Goal: Information Seeking & Learning: Understand process/instructions

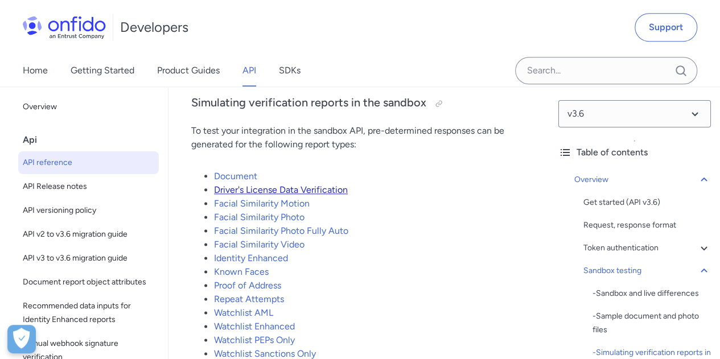
scroll to position [2776, 0]
click at [251, 182] on link "Document" at bounding box center [235, 176] width 43 height 11
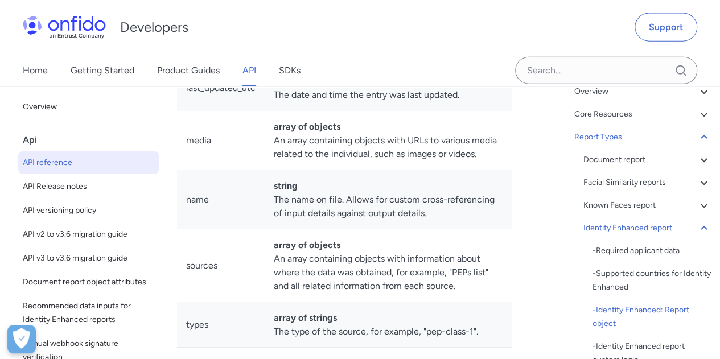
scroll to position [87, 0]
click at [614, 231] on div "Identity Enhanced report" at bounding box center [646, 229] width 127 height 14
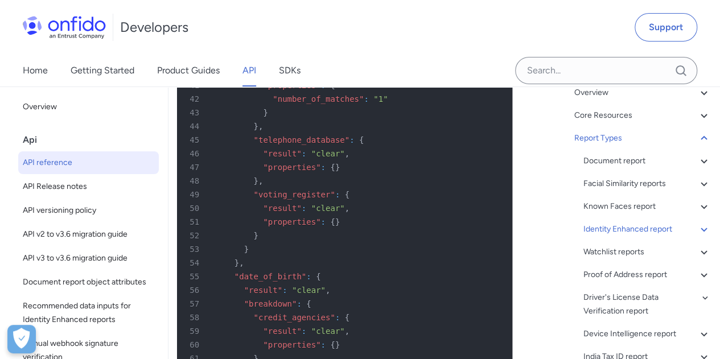
scroll to position [88600, 0]
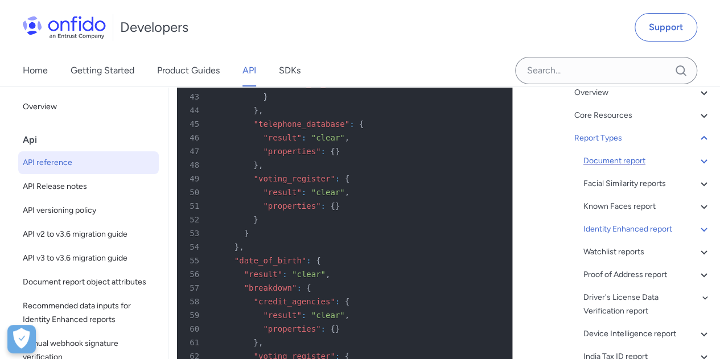
click at [631, 158] on div "Document report" at bounding box center [646, 161] width 127 height 14
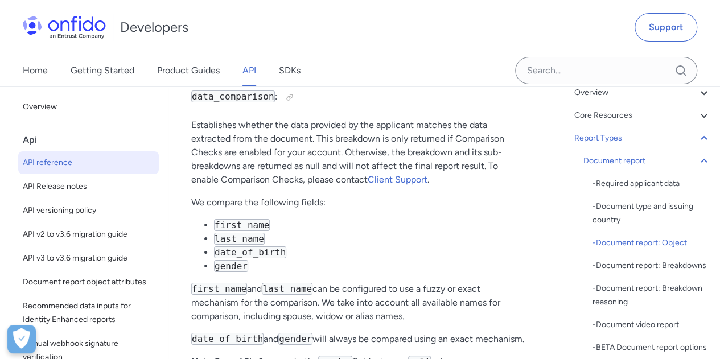
scroll to position [58185, 0]
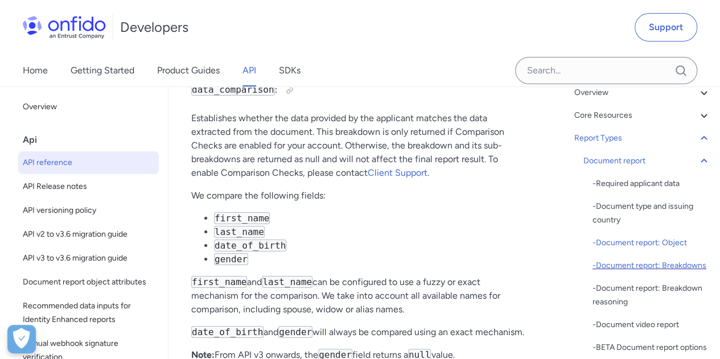
click at [602, 266] on div "- Document report: Breakdowns" at bounding box center [651, 266] width 118 height 14
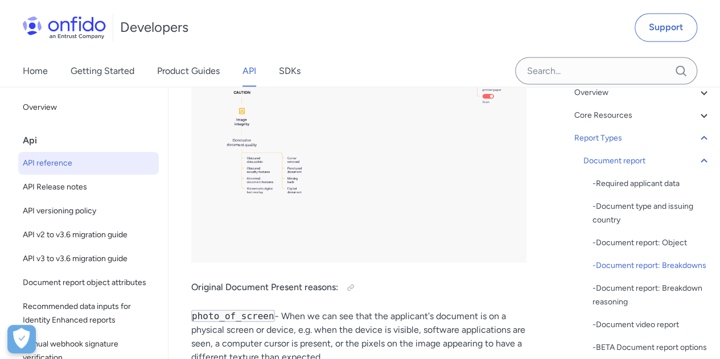
scroll to position [61485, 0]
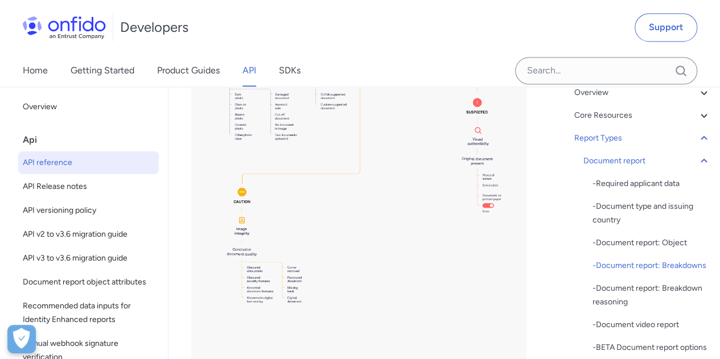
scroll to position [61379, 0]
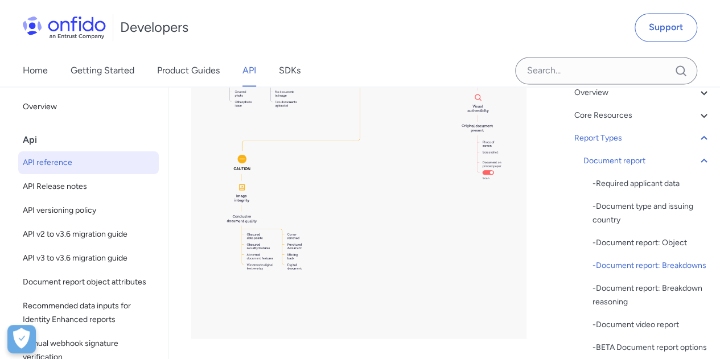
scroll to position [61468, 0]
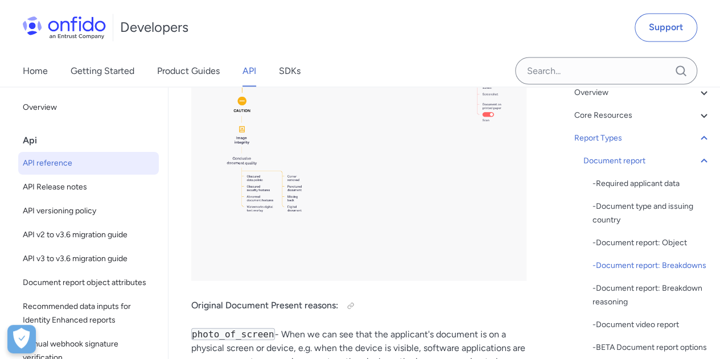
drag, startPoint x: 217, startPoint y: 216, endPoint x: 305, endPoint y: 211, distance: 88.3
drag, startPoint x: 305, startPoint y: 211, endPoint x: 213, endPoint y: 218, distance: 91.8
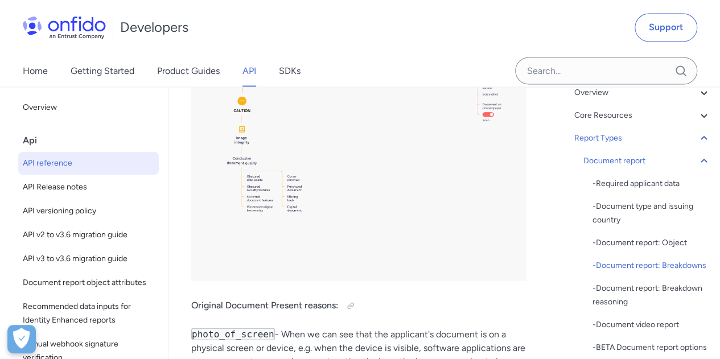
copy code "document_numbers"
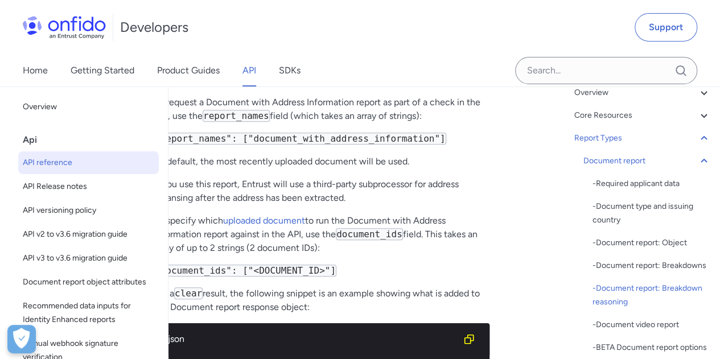
scroll to position [0, 0]
